Goal: Task Accomplishment & Management: Manage account settings

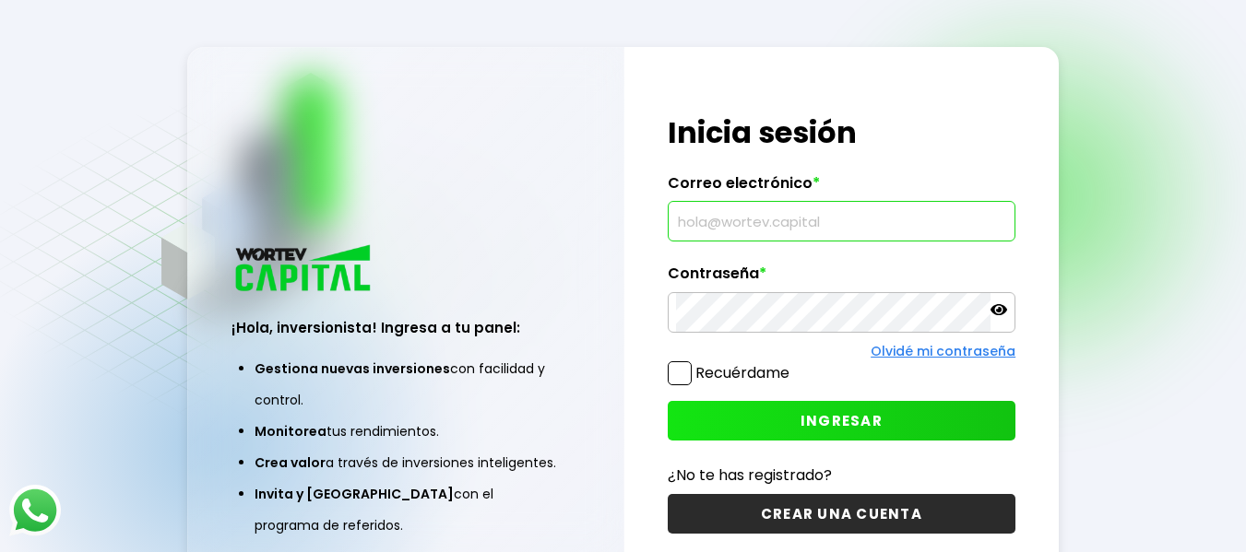
click at [825, 236] on input "text" at bounding box center [842, 221] width 332 height 39
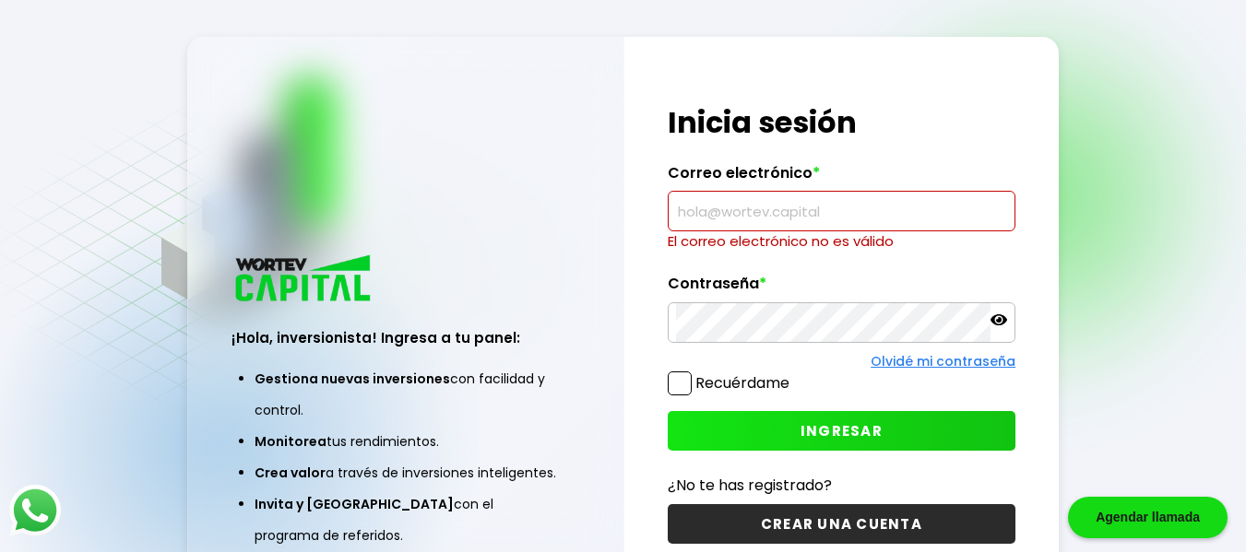
type input "[PERSON_NAME][EMAIL_ADDRESS][DOMAIN_NAME]"
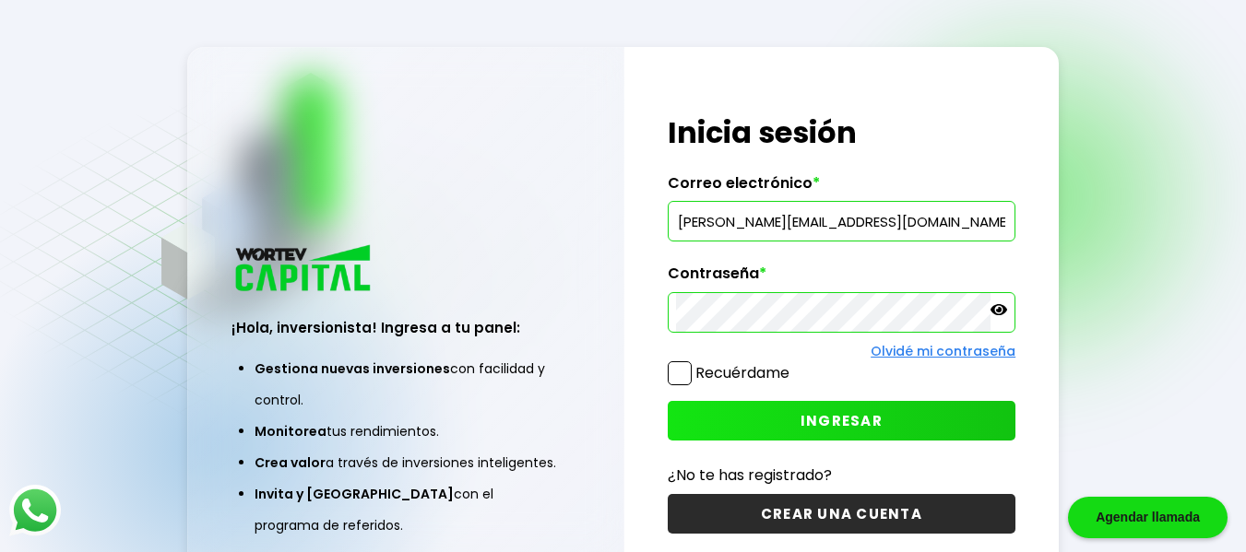
click at [757, 415] on button "INGRESAR" at bounding box center [842, 421] width 349 height 40
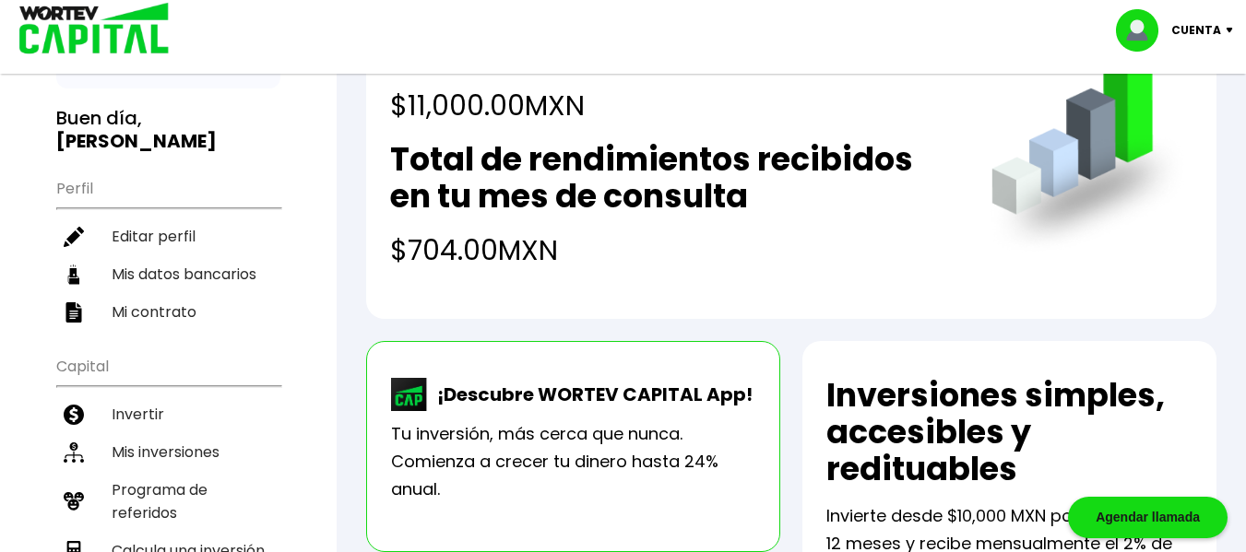
scroll to position [148, 0]
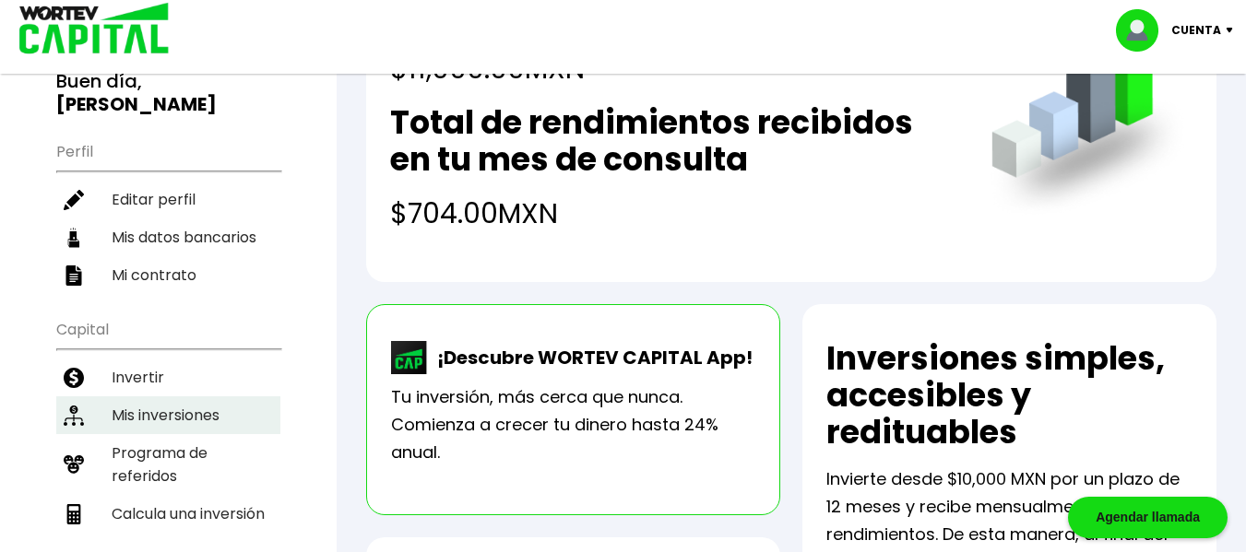
click at [195, 415] on li "Mis inversiones" at bounding box center [168, 415] width 224 height 38
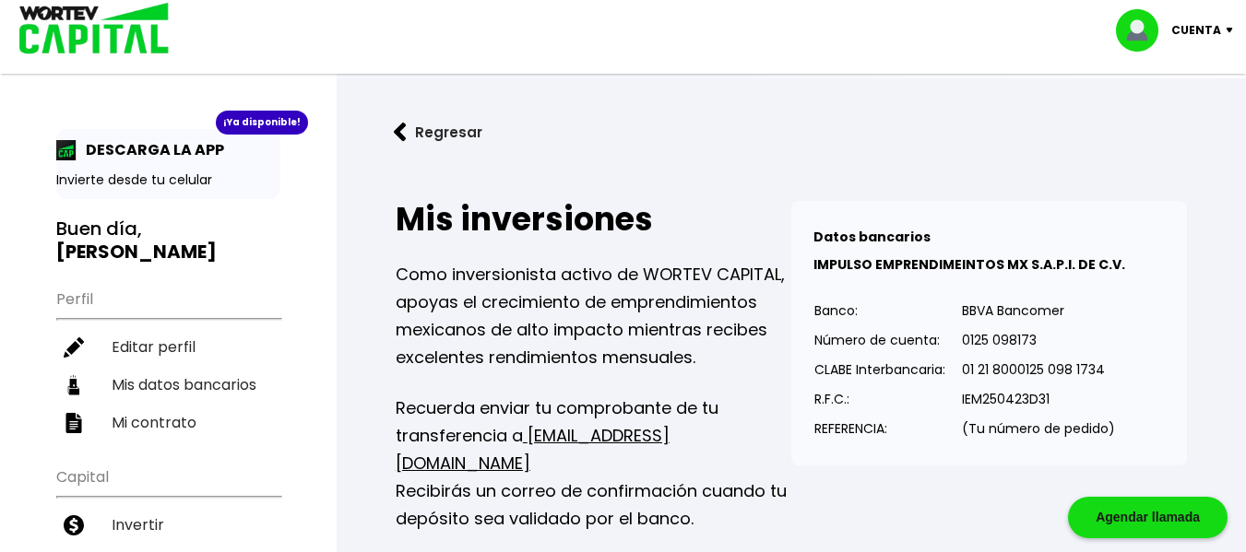
click at [1196, 35] on p "Cuenta" at bounding box center [1196, 31] width 50 height 28
click at [1166, 111] on li "Cerrar sesión" at bounding box center [1177, 123] width 148 height 38
